Goal: Submit feedback/report problem: Submit feedback/report problem

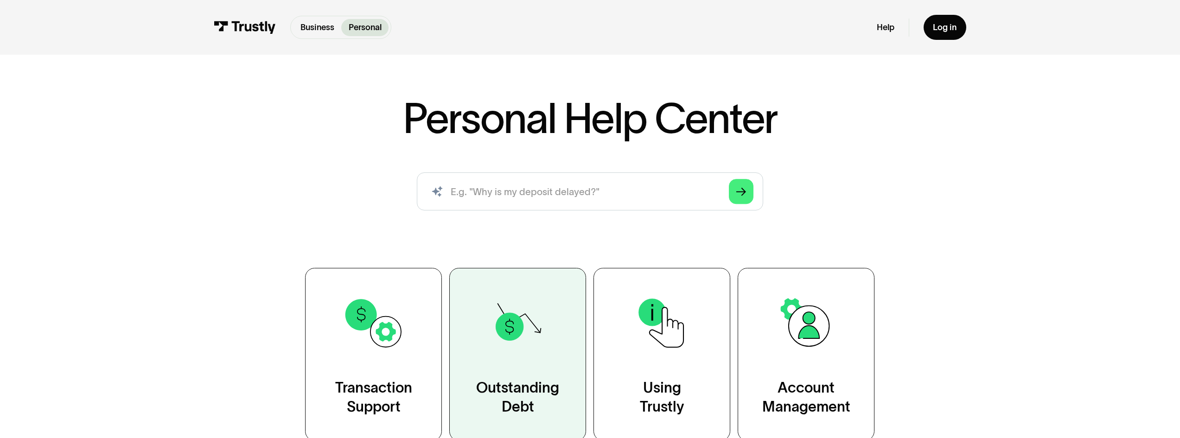
scroll to position [31, 0]
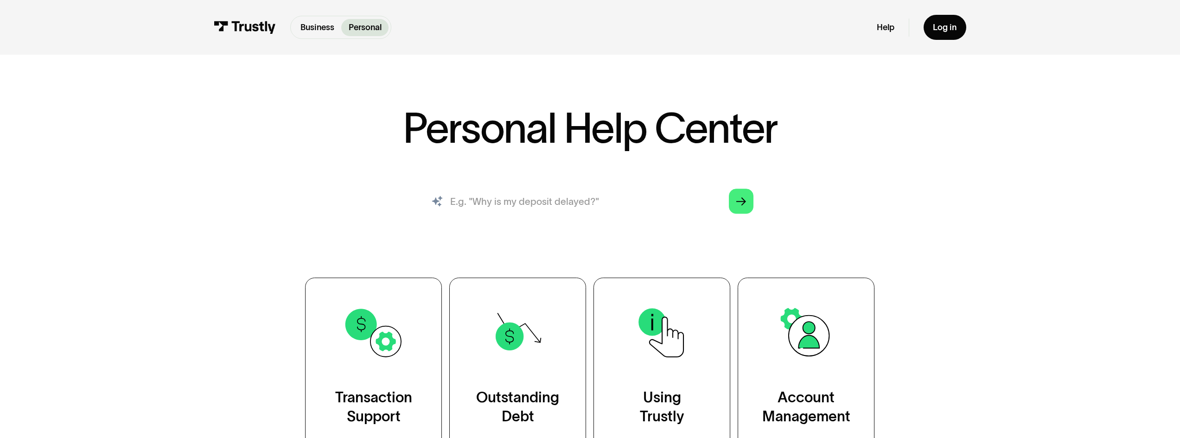
click at [556, 207] on input "search" at bounding box center [590, 201] width 346 height 38
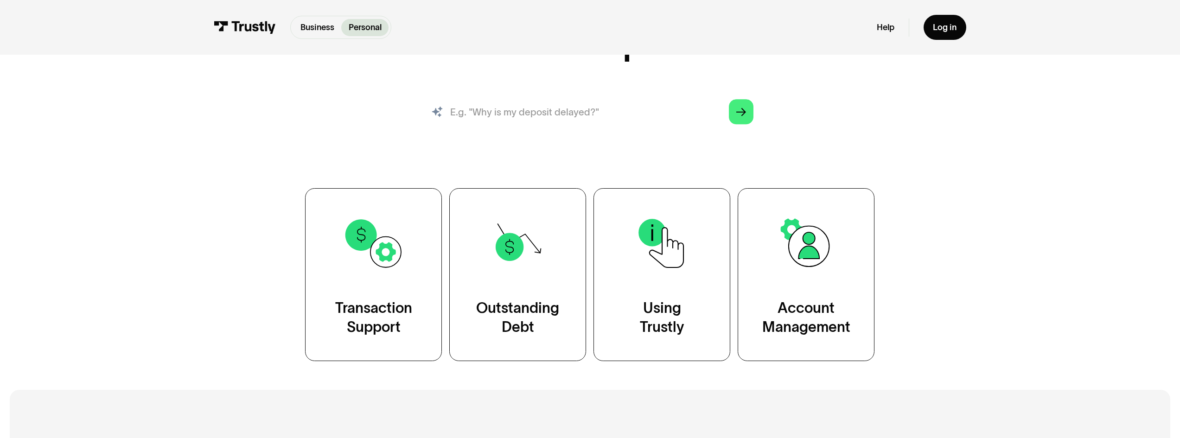
scroll to position [124, 0]
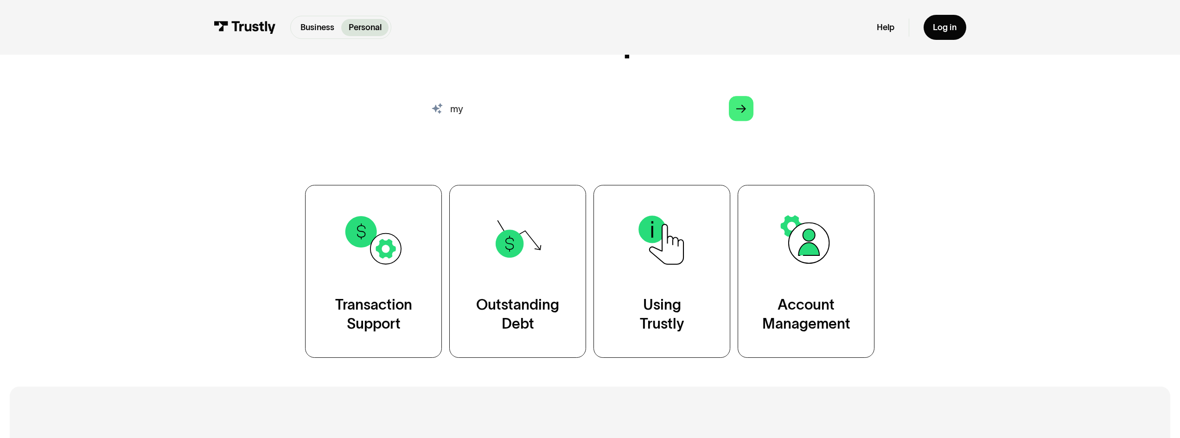
type input "m"
type input "why is my bank not working to sign in"
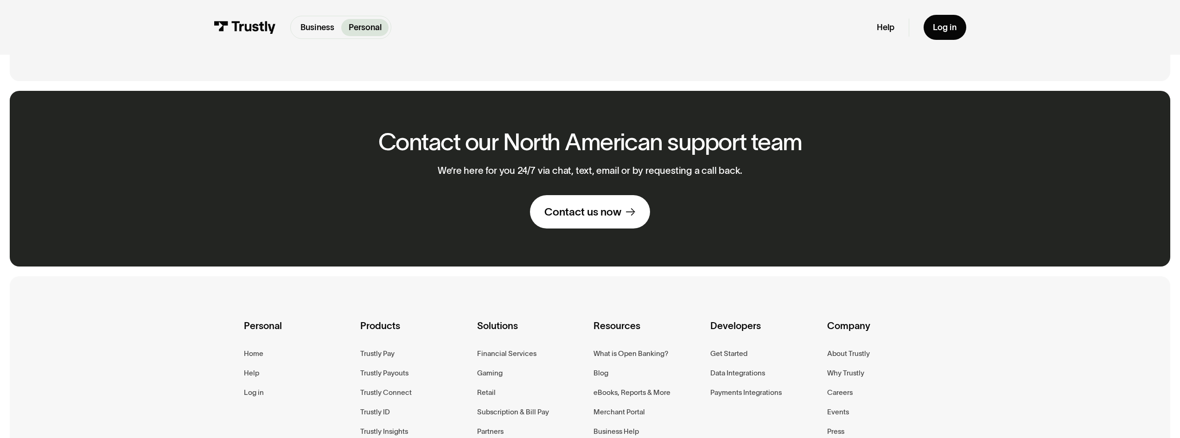
scroll to position [803, 0]
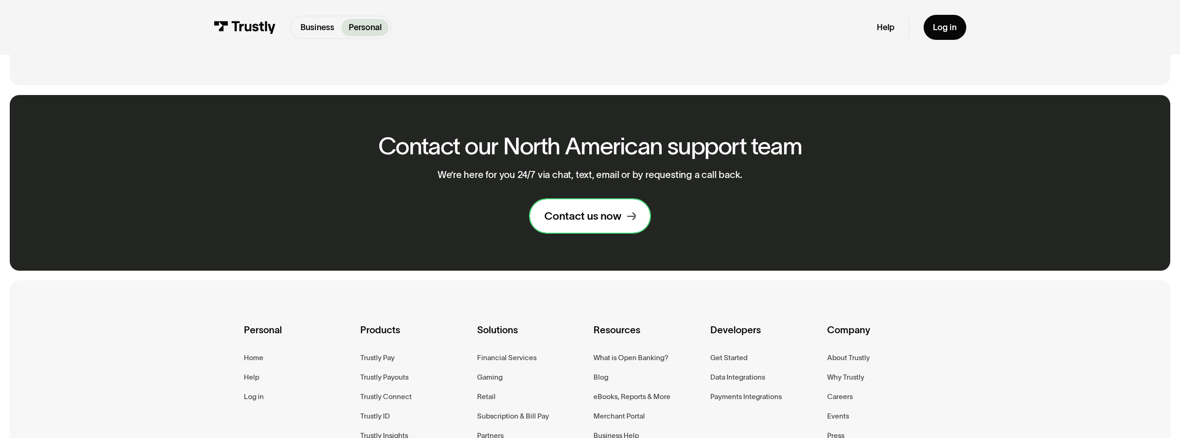
click at [610, 221] on div "Contact us now" at bounding box center [582, 216] width 77 height 14
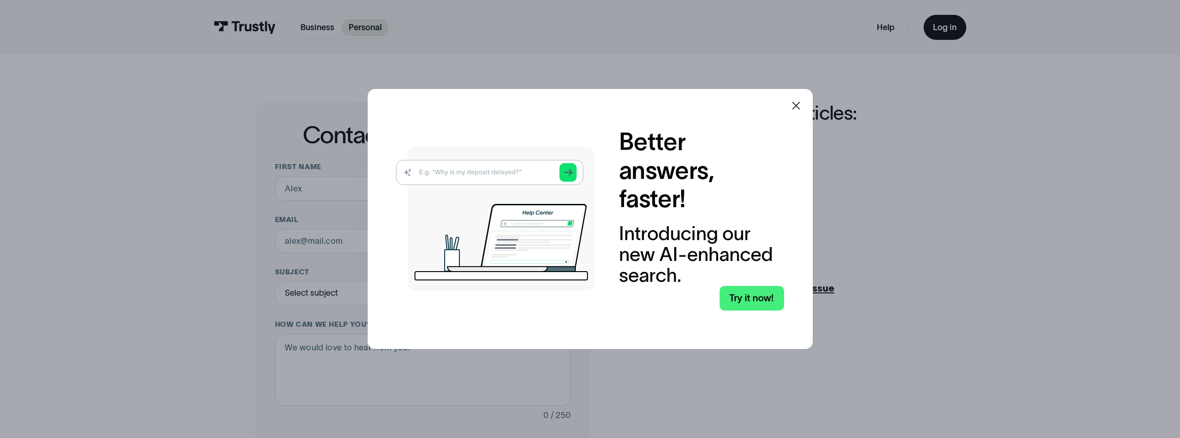
click at [436, 173] on img at bounding box center [495, 218] width 199 height 145
click at [798, 107] on icon at bounding box center [796, 106] width 8 height 8
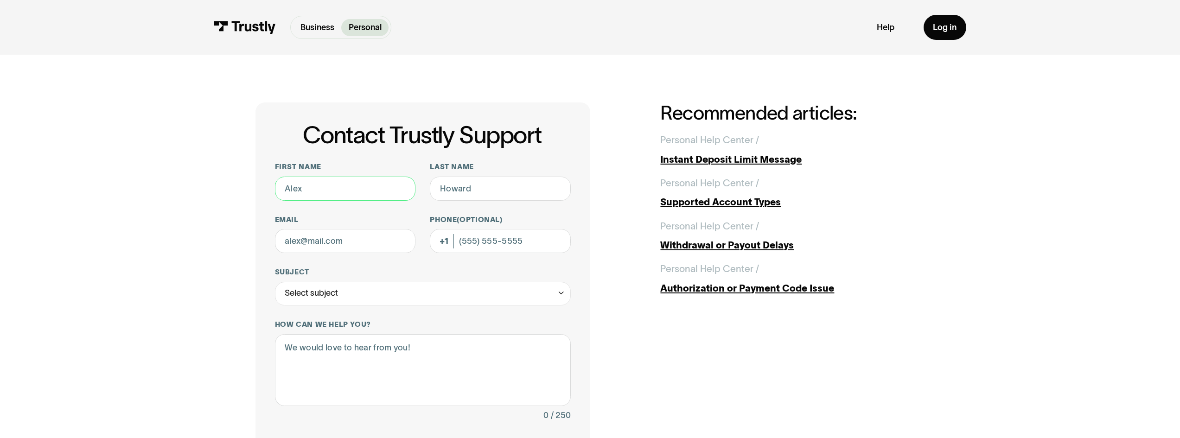
drag, startPoint x: 352, startPoint y: 193, endPoint x: 186, endPoint y: 185, distance: 165.7
click at [193, 189] on div "Contact Trustly Support First name Last name Email Phone (Optional) Subject Sel…" at bounding box center [590, 372] width 1132 height 635
type input "[PERSON_NAME]"
type input "[EMAIL_ADDRESS][DOMAIN_NAME]"
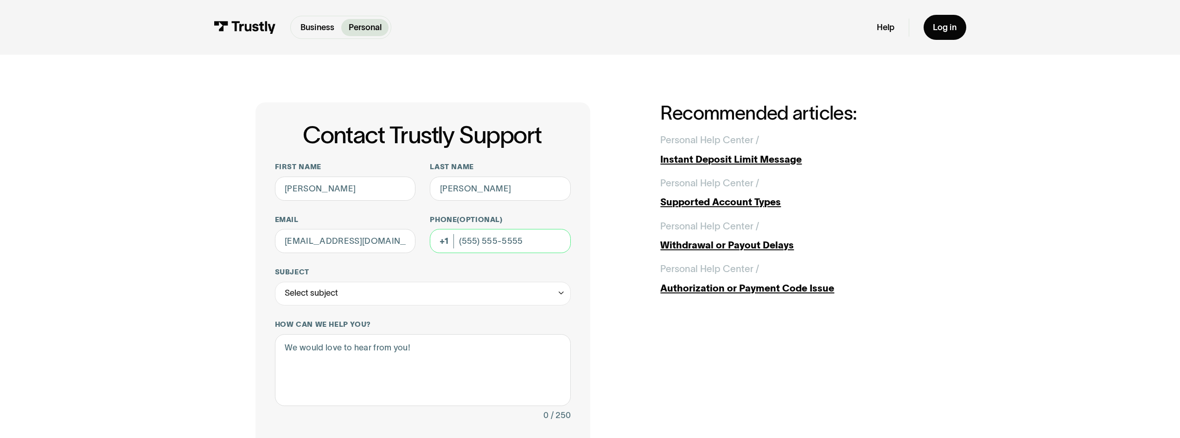
type input "[PHONE_NUMBER]"
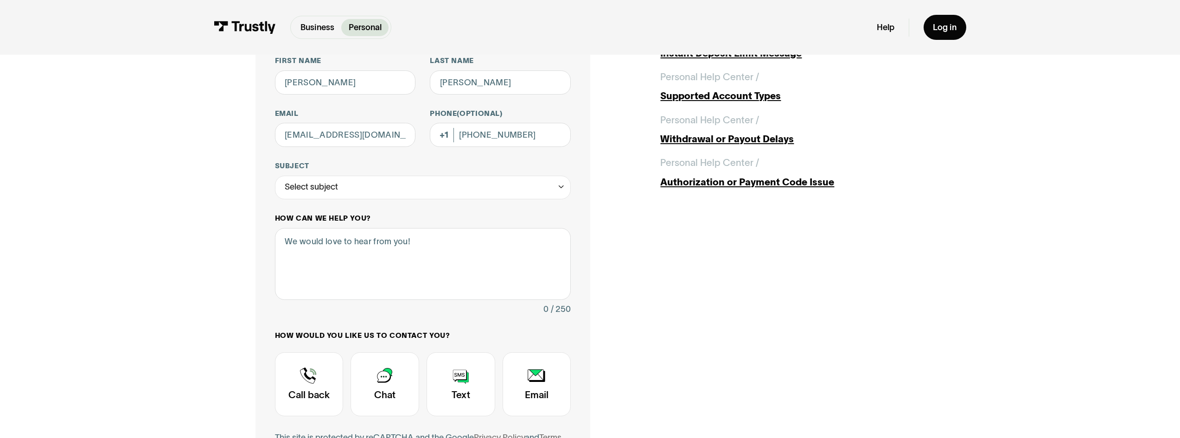
scroll to position [124, 0]
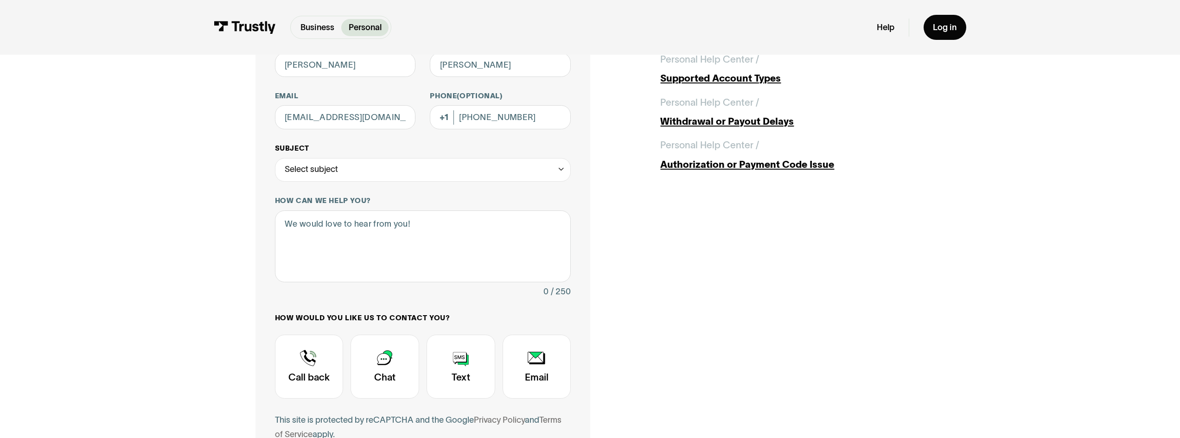
click at [395, 176] on div "Select subject" at bounding box center [423, 170] width 296 height 24
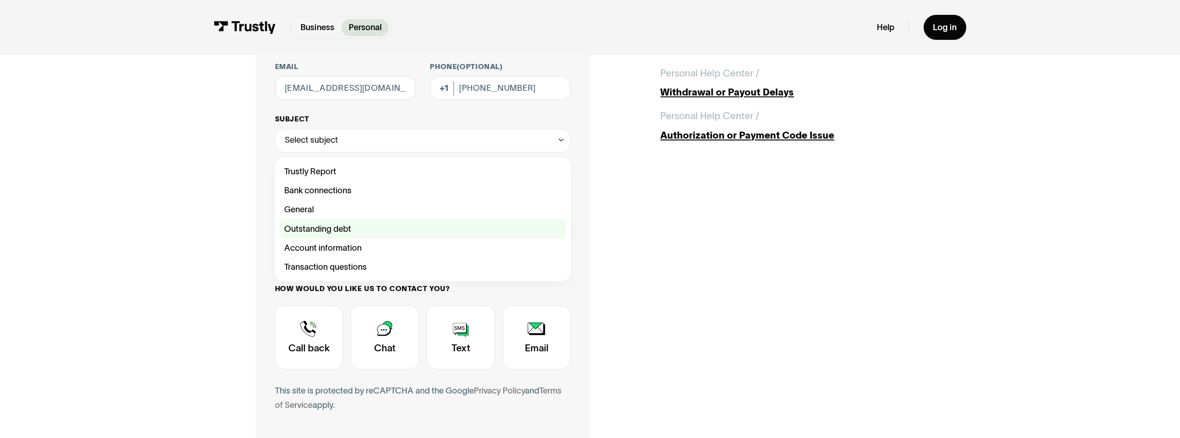
scroll to position [154, 0]
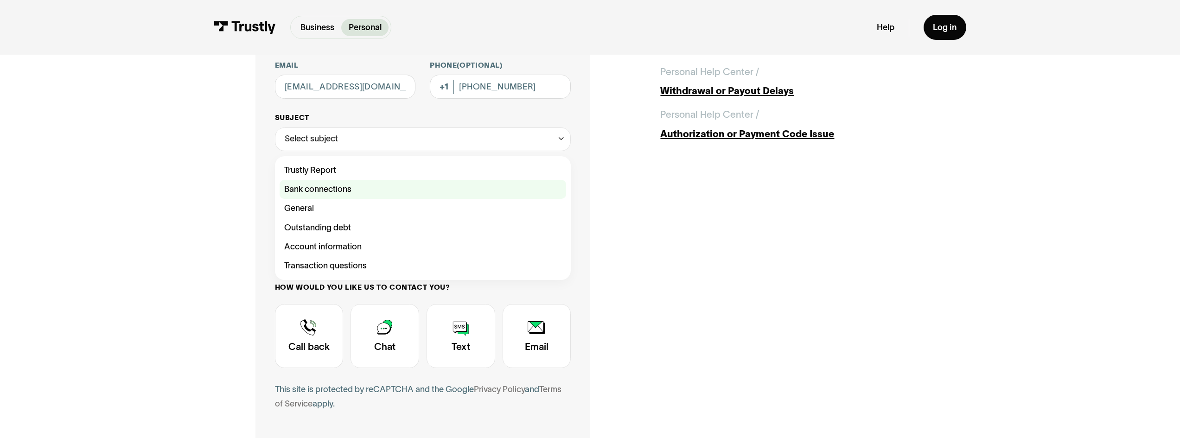
click at [344, 190] on div "Contact Trustly Support" at bounding box center [423, 189] width 286 height 19
type input "**********"
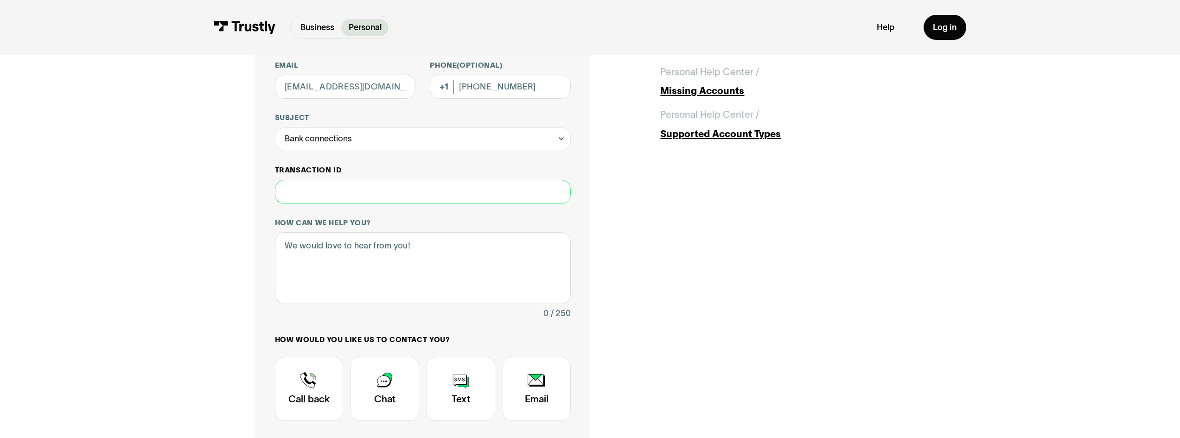
click at [349, 195] on input "Transaction ID" at bounding box center [423, 192] width 296 height 24
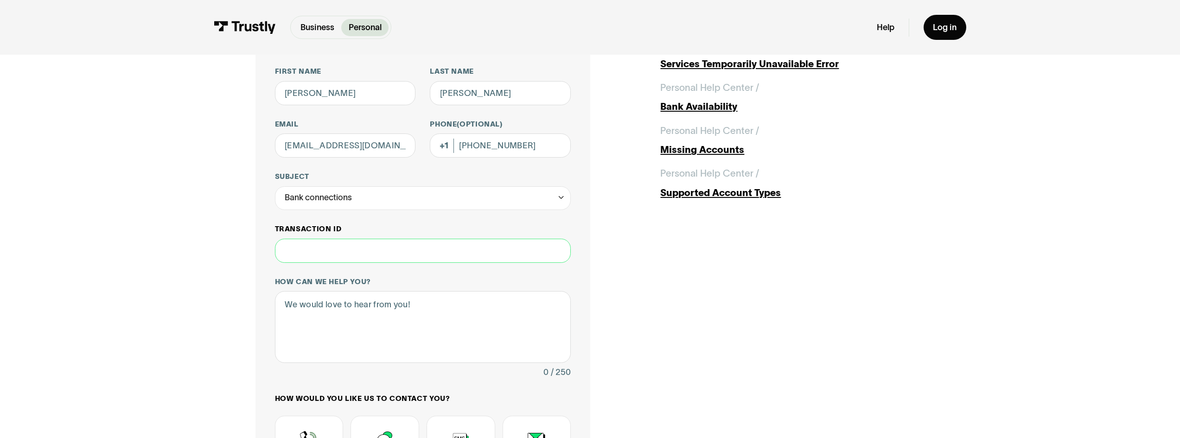
scroll to position [62, 0]
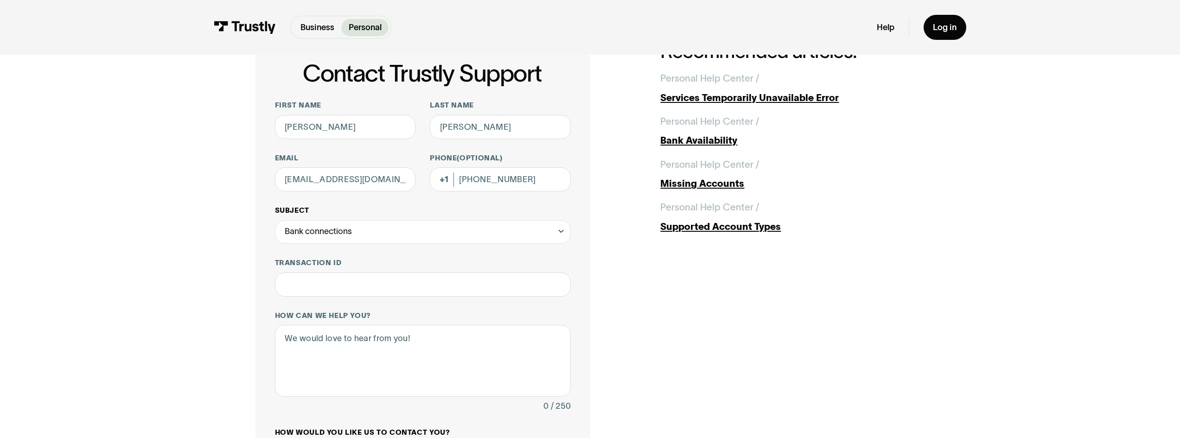
click at [353, 232] on div "Bank connections" at bounding box center [423, 232] width 296 height 24
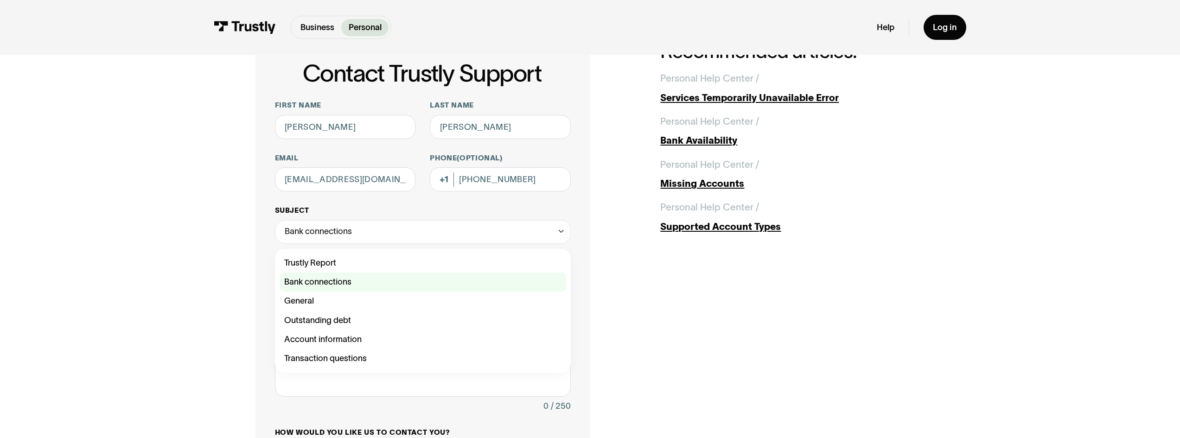
click at [329, 286] on div "Contact Trustly Support" at bounding box center [423, 282] width 286 height 19
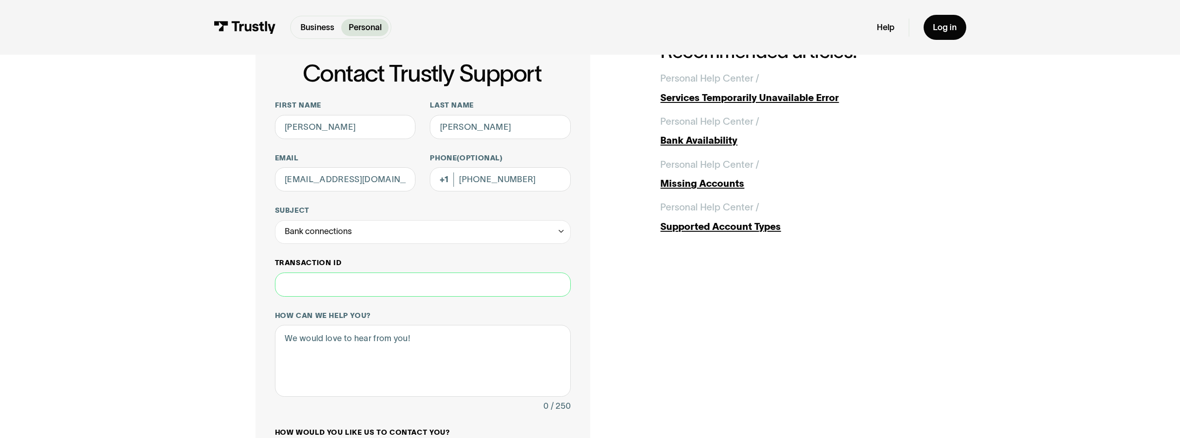
click at [329, 281] on input "Transaction ID" at bounding box center [423, 285] width 296 height 24
click at [317, 353] on textarea "How can we help you?" at bounding box center [423, 361] width 296 height 72
paste textarea "Sorry, we are unable to connect to your bank at this time. Please try again lat…"
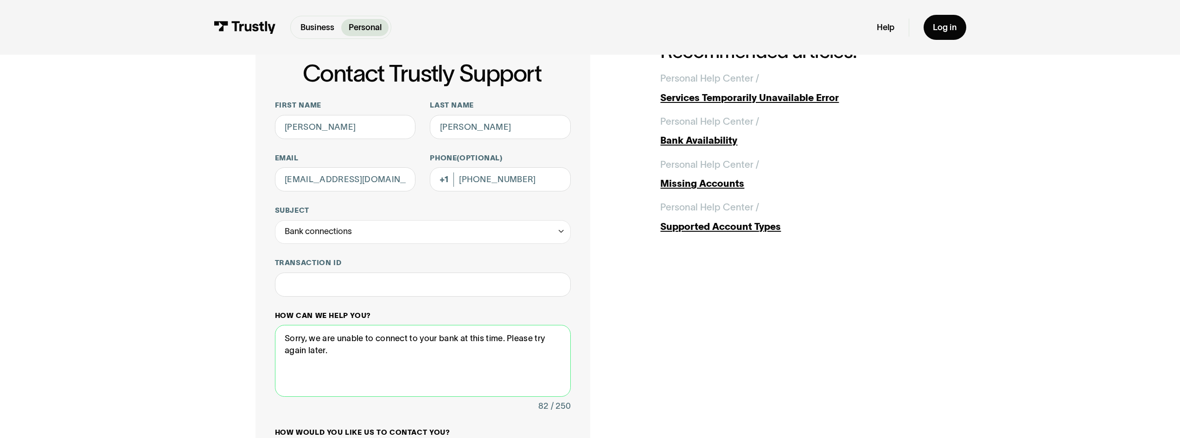
click at [285, 338] on textarea "Sorry, we are unable to connect to your bank at this time. Please try again lat…" at bounding box center [423, 361] width 296 height 72
click at [340, 360] on textarea ""Sorry, we are unable to connect to your bank at this time. Please try again la…" at bounding box center [423, 361] width 296 height 72
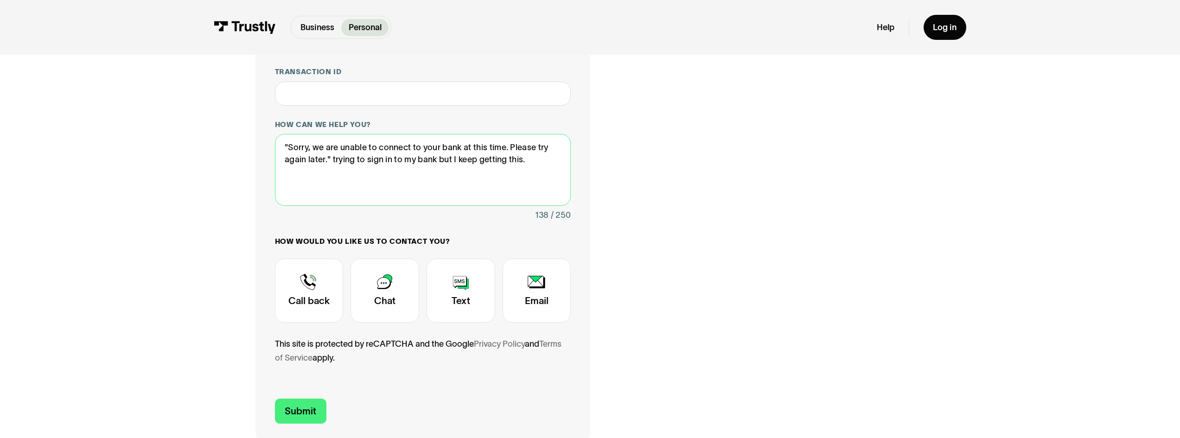
scroll to position [247, 0]
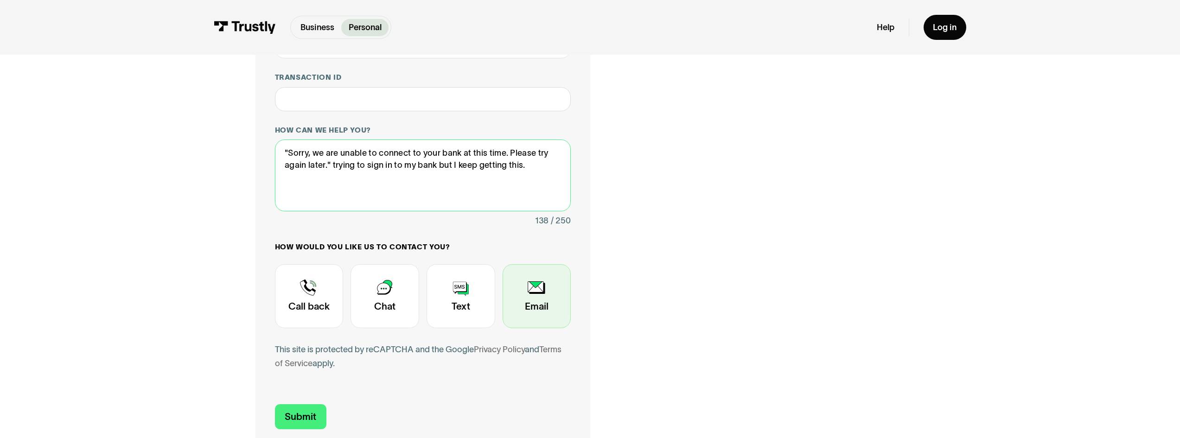
type textarea ""Sorry, we are unable to connect to your bank at this time. Please try again la…"
click at [530, 302] on div "Contact Trustly Support" at bounding box center [536, 296] width 69 height 64
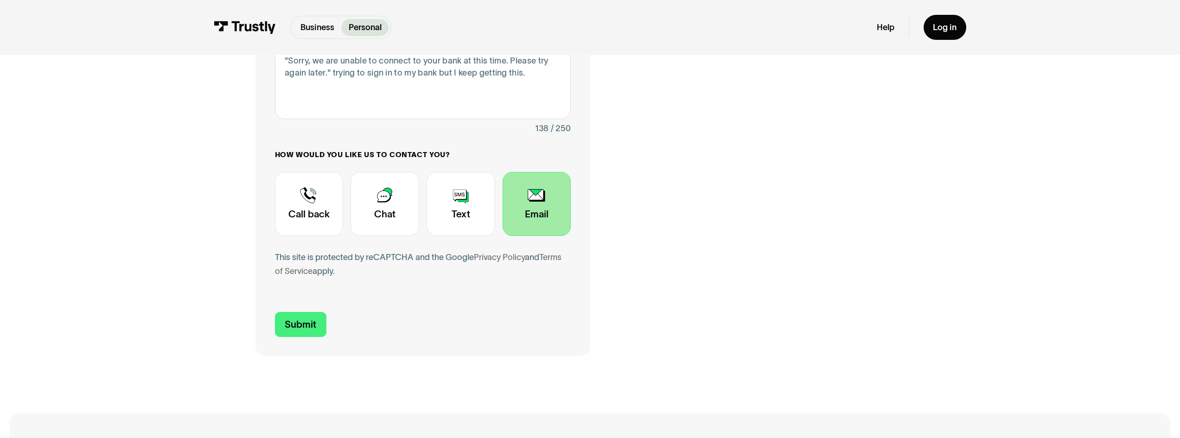
scroll to position [402, 0]
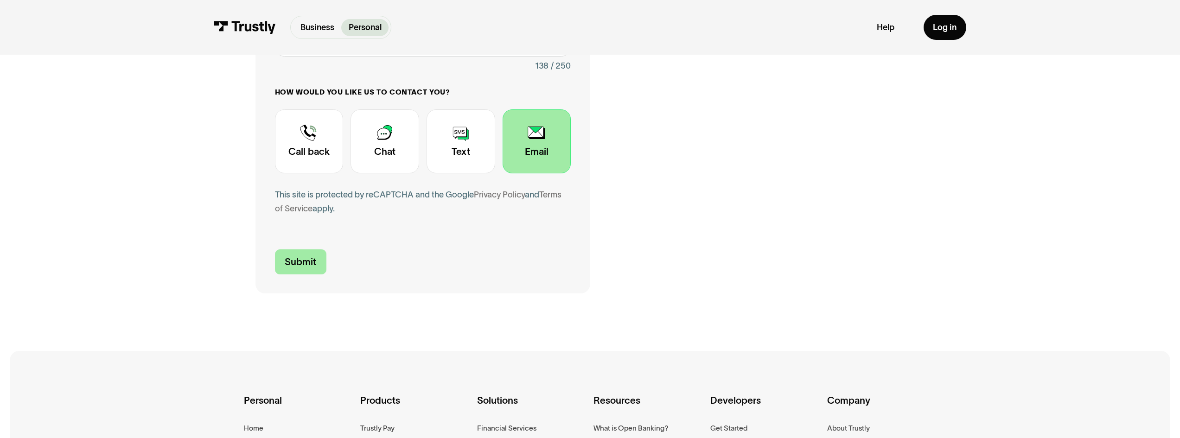
click at [296, 263] on input "Submit" at bounding box center [300, 261] width 51 height 25
type input "[PHONE_NUMBER]"
